Goal: Navigation & Orientation: Find specific page/section

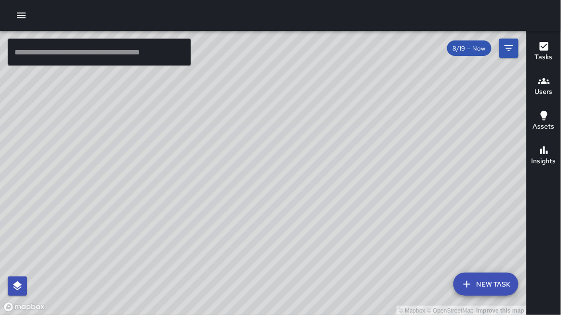
click at [75, 95] on div "© Mapbox © OpenStreetMap Improve this map" at bounding box center [263, 173] width 526 height 285
drag, startPoint x: 215, startPoint y: 137, endPoint x: 231, endPoint y: 154, distance: 22.9
click at [231, 154] on div "© Mapbox © OpenStreetMap Improve this map" at bounding box center [263, 173] width 526 height 285
click at [439, 224] on div "© Mapbox © OpenStreetMap Improve this map" at bounding box center [263, 173] width 526 height 285
click at [440, 222] on div "© Mapbox © OpenStreetMap Improve this map" at bounding box center [263, 173] width 526 height 285
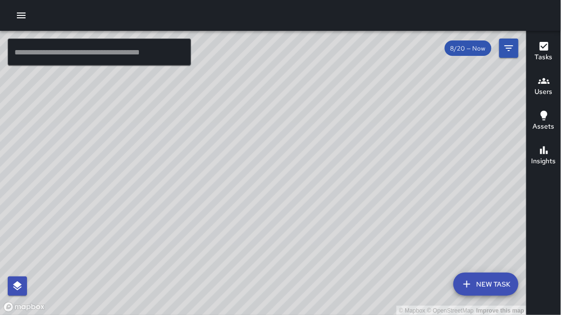
drag, startPoint x: 408, startPoint y: 209, endPoint x: 421, endPoint y: 208, distance: 13.5
click at [421, 208] on div "© Mapbox © OpenStreetMap Improve this map" at bounding box center [263, 173] width 526 height 285
click at [424, 206] on div "© Mapbox © OpenStreetMap Improve this map" at bounding box center [263, 173] width 526 height 285
drag, startPoint x: 416, startPoint y: 209, endPoint x: 417, endPoint y: 200, distance: 9.2
click at [417, 200] on div "© Mapbox © OpenStreetMap Improve this map" at bounding box center [263, 173] width 526 height 285
